Goal: Participate in discussion: Engage in conversation with other users on a specific topic

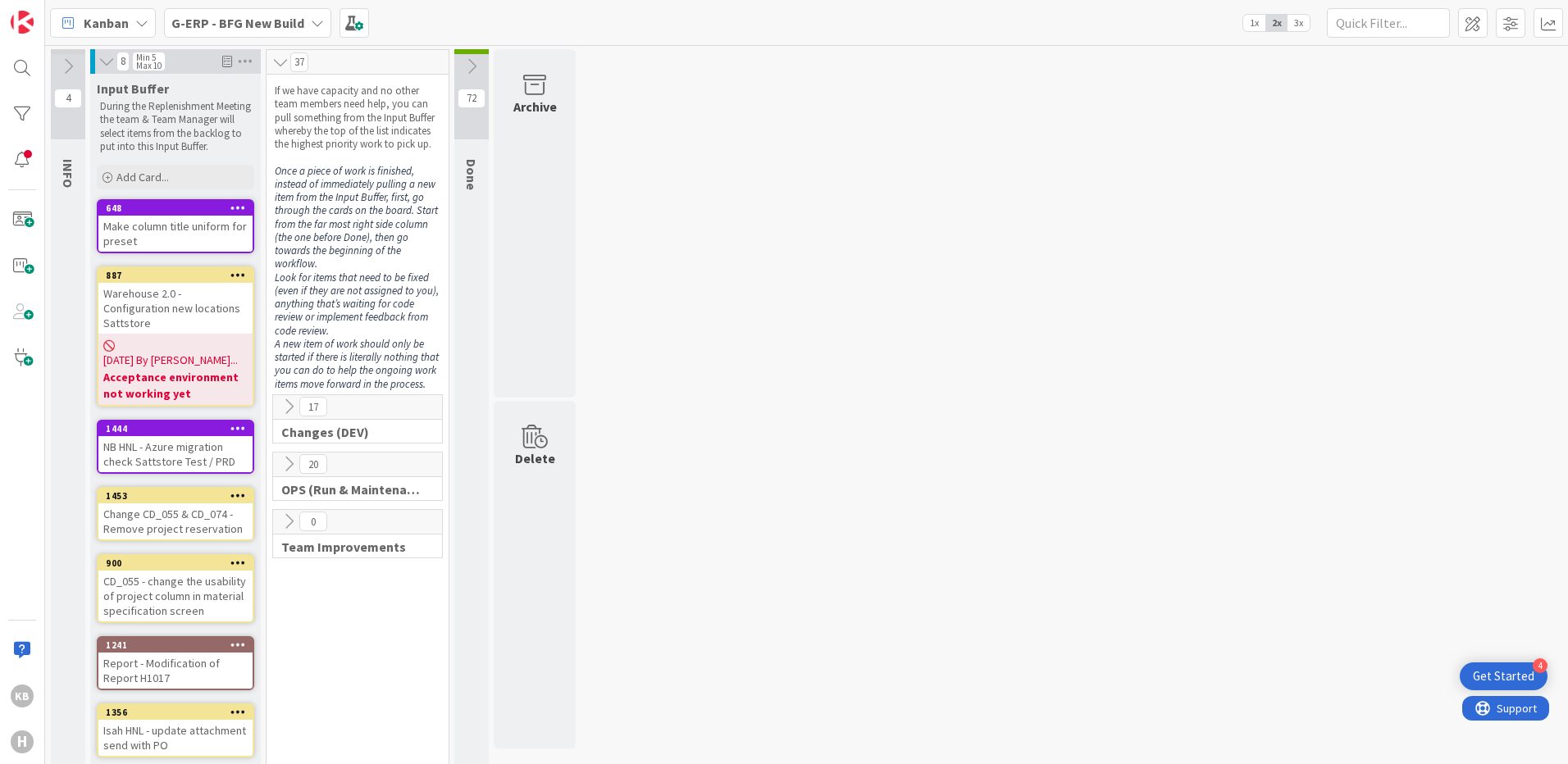
click at [474, 96] on span "72" at bounding box center [472, 98] width 28 height 19
click at [473, 73] on icon at bounding box center [472, 66] width 19 height 19
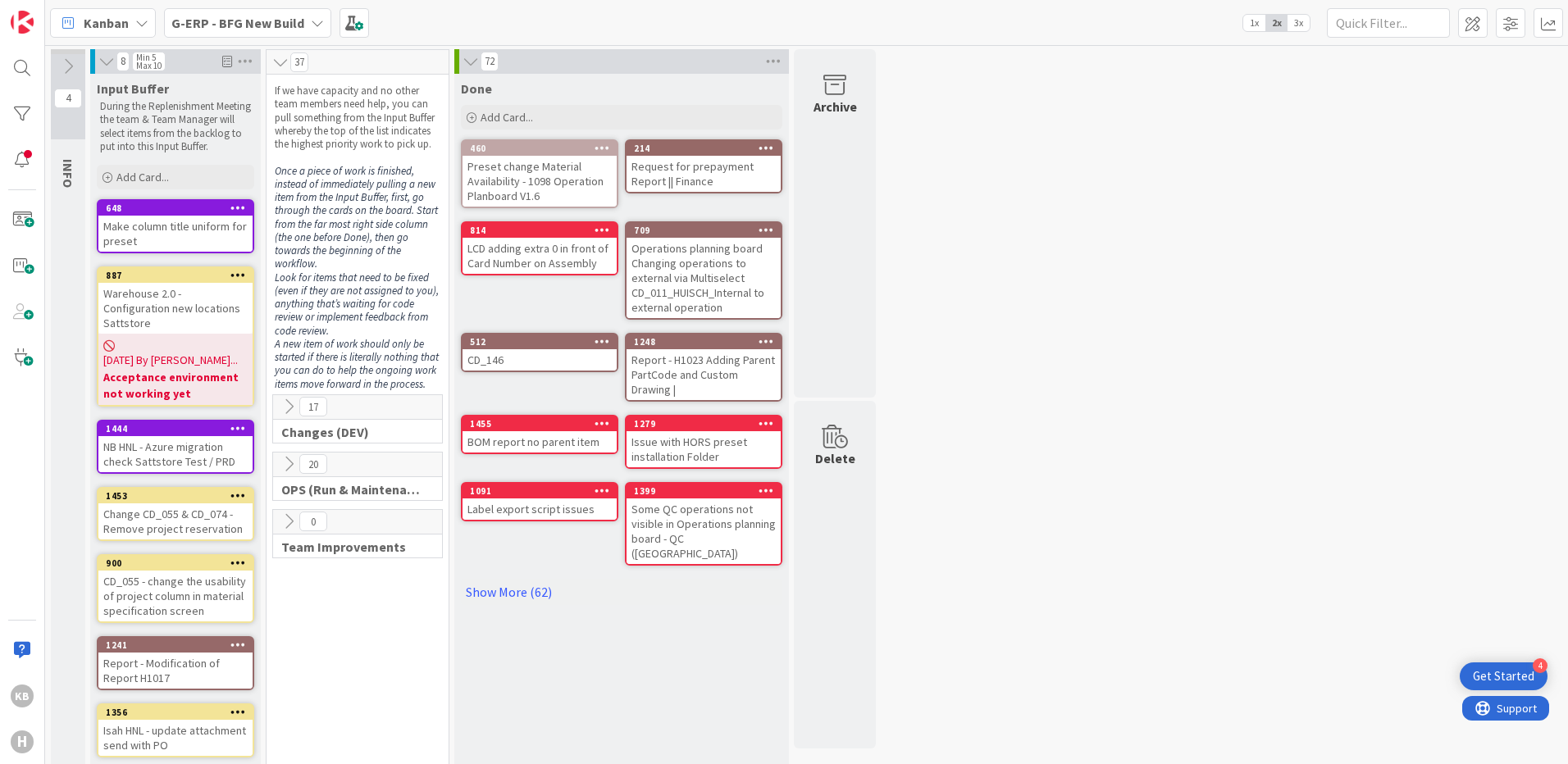
click at [468, 51] on button at bounding box center [470, 61] width 17 height 21
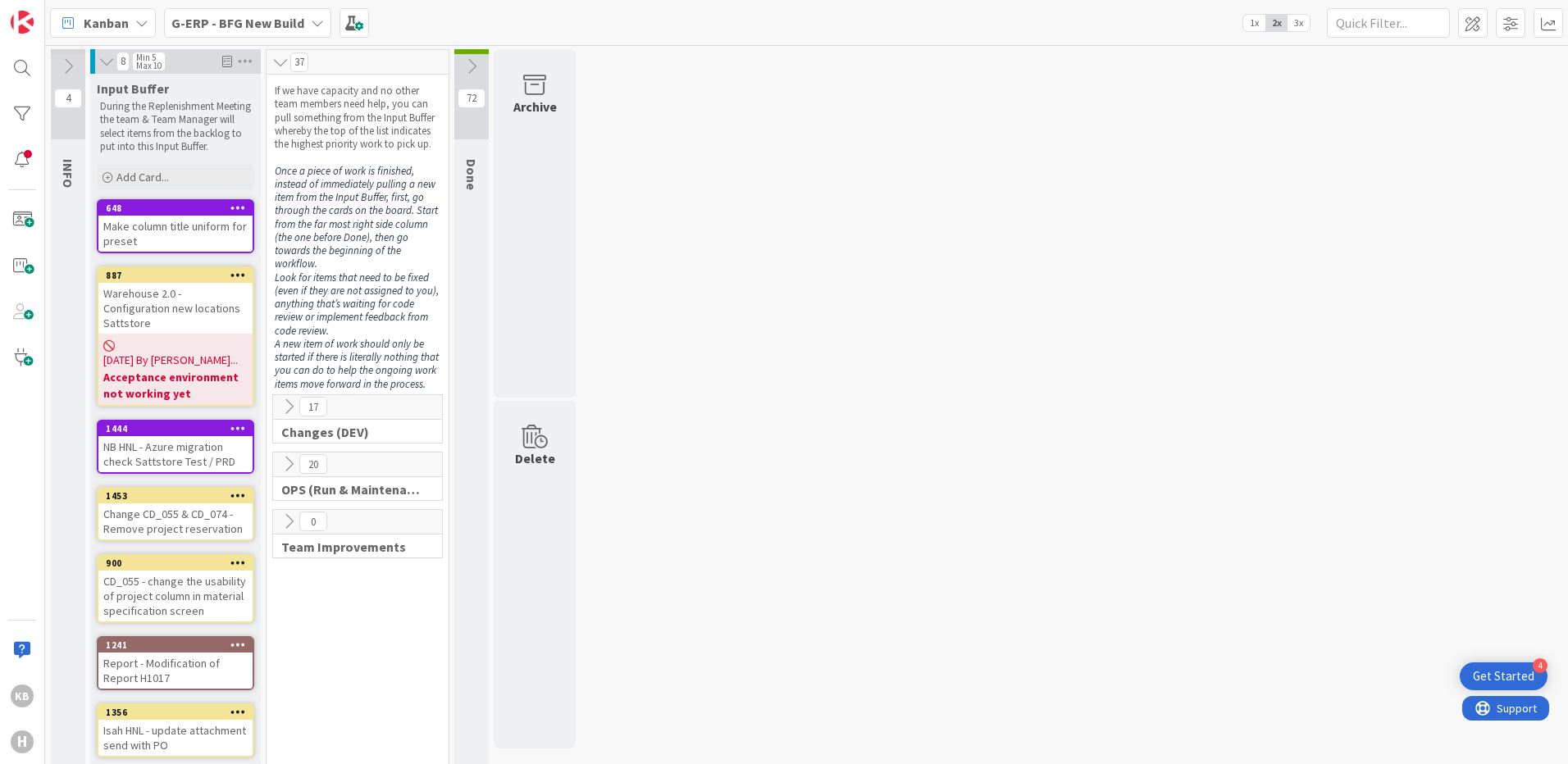
click at [137, 504] on div "Change CD_055 & CD_074 - Remove project reservation" at bounding box center [175, 521] width 154 height 36
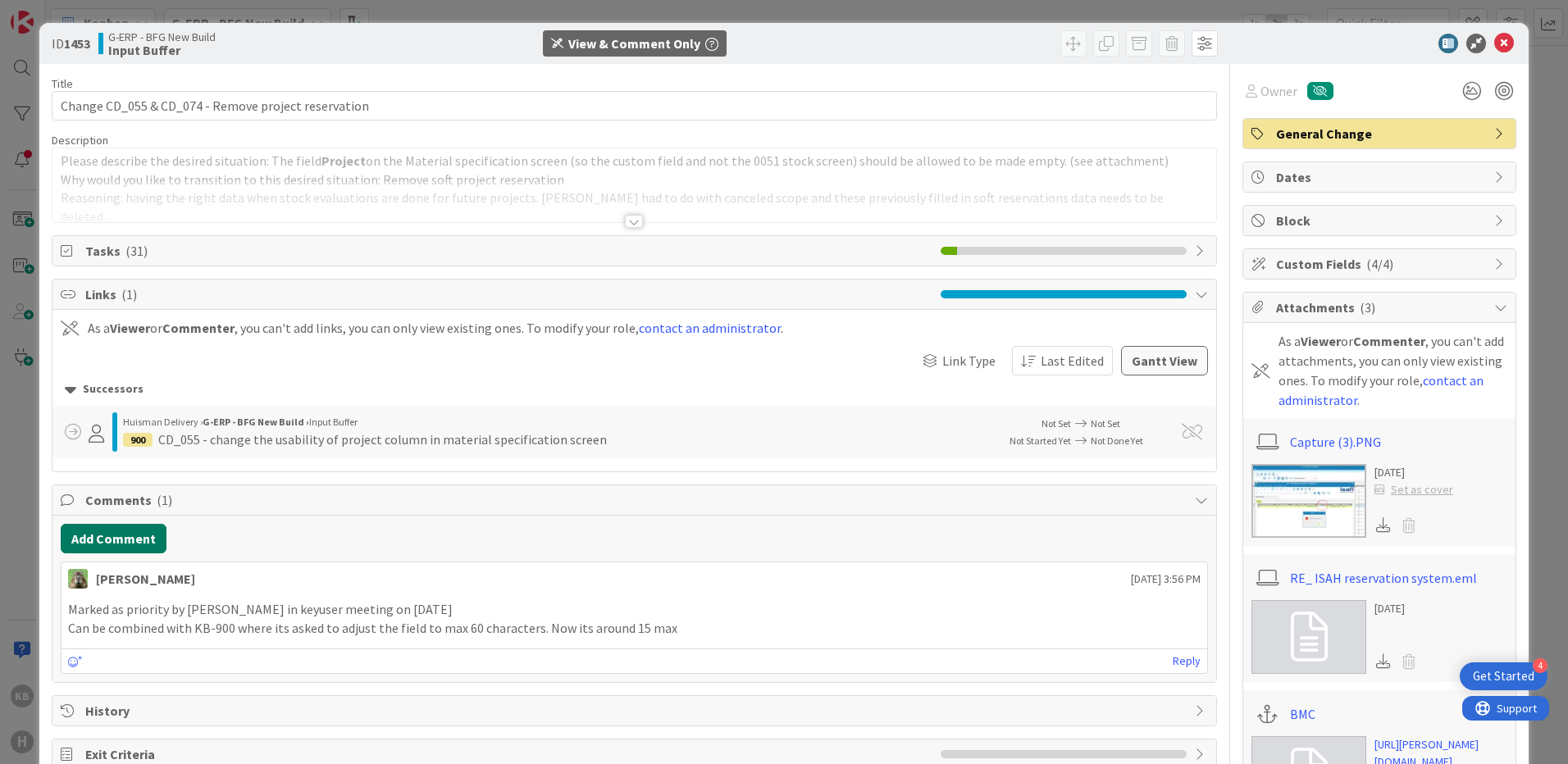
click at [127, 543] on button "Add Comment" at bounding box center [113, 539] width 106 height 29
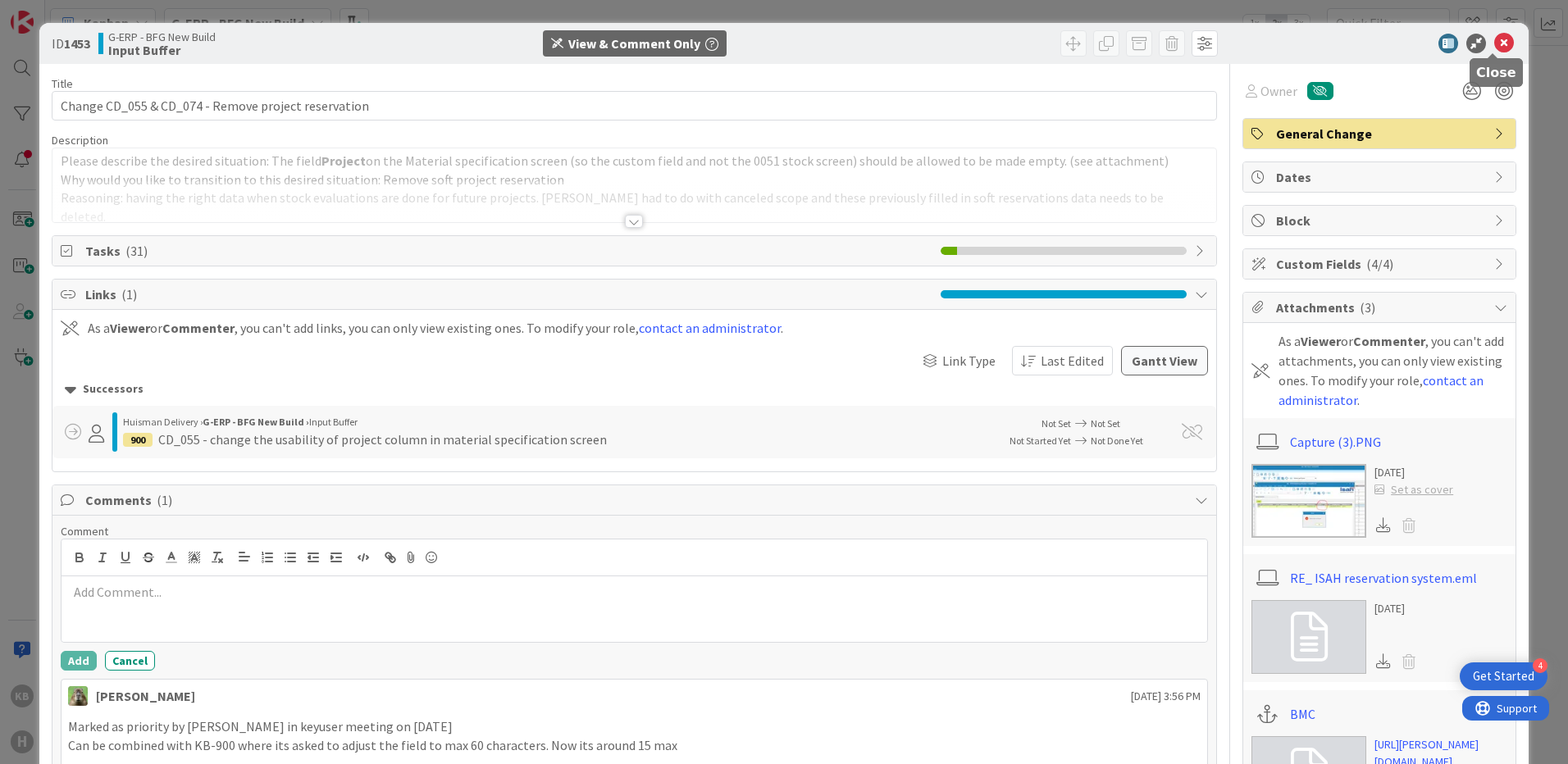
click at [1494, 44] on icon at bounding box center [1504, 43] width 19 height 19
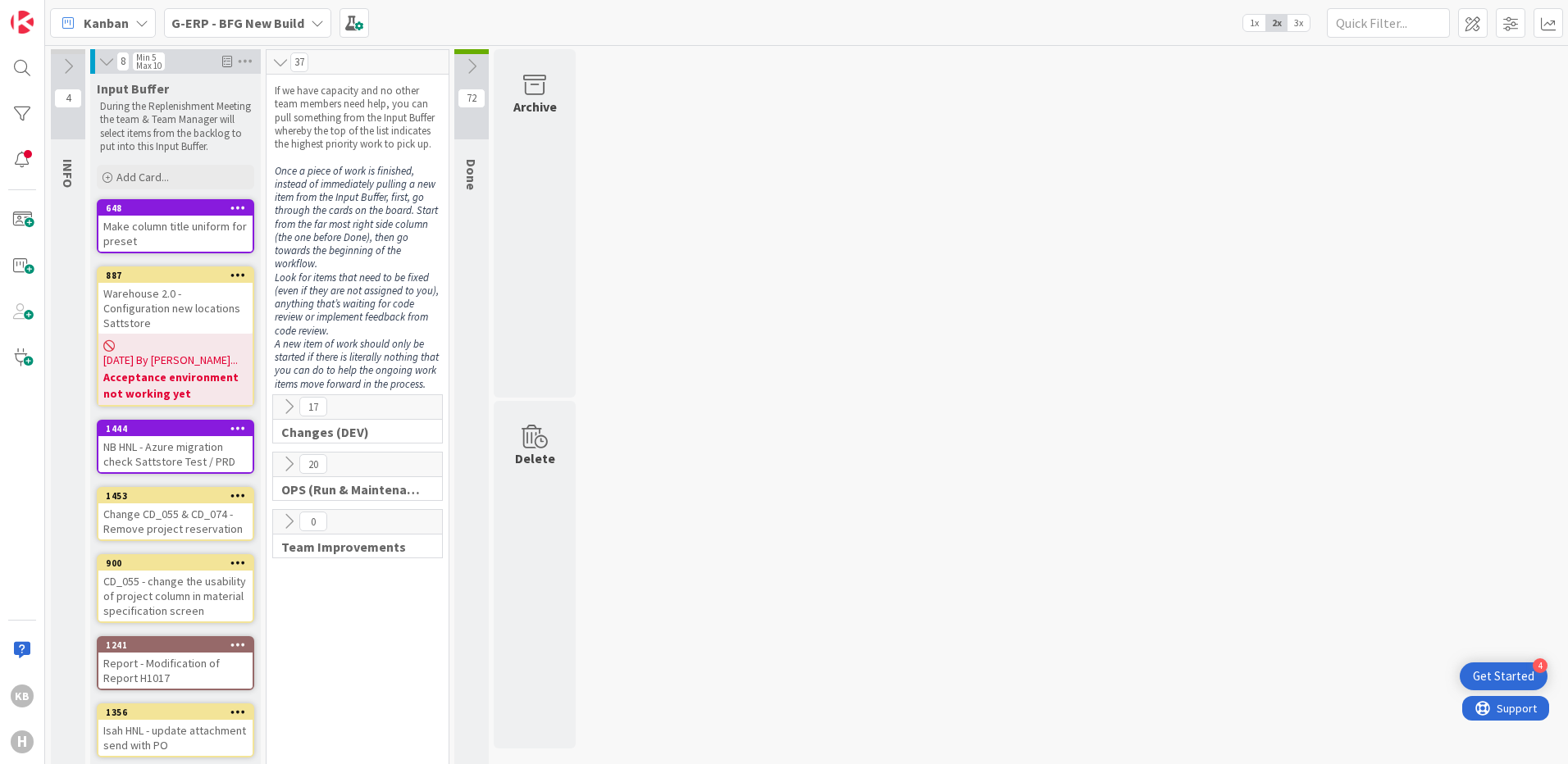
click at [992, 190] on div "4 INFO This column can be used for informational tickets that will not move acr…" at bounding box center [807, 447] width 1516 height 797
click at [923, 221] on div "4 INFO This column can be used for informational tickets that will not move acr…" at bounding box center [807, 447] width 1516 height 797
click at [474, 73] on icon at bounding box center [472, 66] width 19 height 19
